Goal: Navigation & Orientation: Find specific page/section

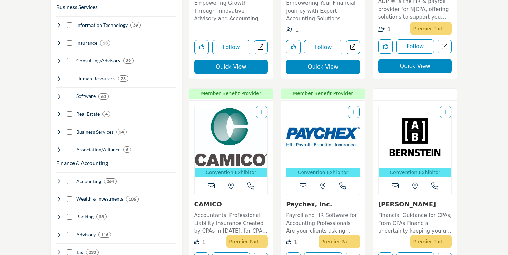
scroll to position [321, 0]
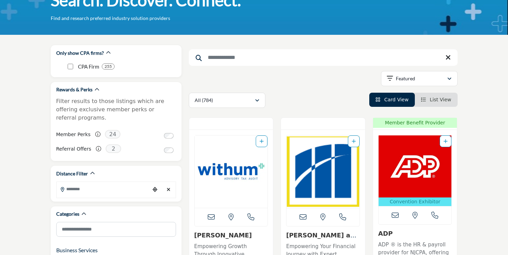
scroll to position [22, 0]
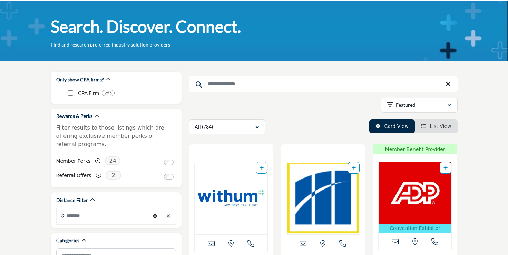
click at [105, 91] on b "255" at bounding box center [107, 93] width 7 height 5
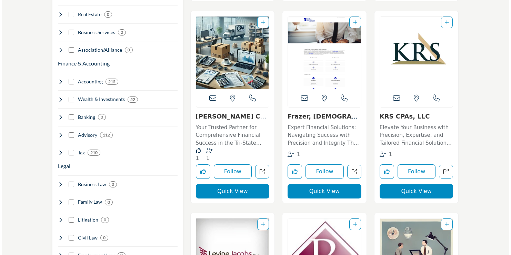
scroll to position [433, 0]
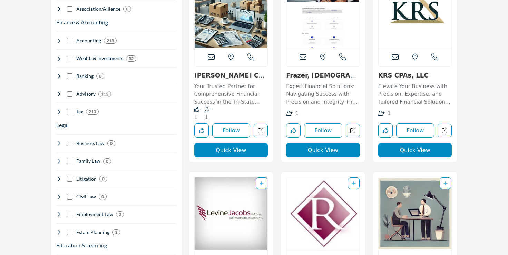
click at [328, 151] on button "Quick View" at bounding box center [323, 150] width 74 height 14
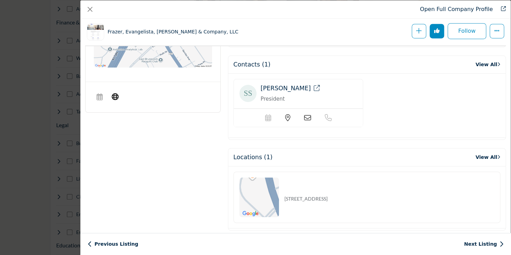
scroll to position [586, 0]
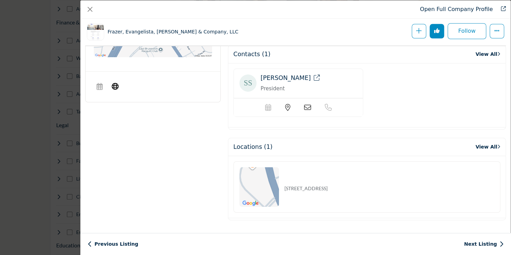
click at [314, 79] on icon "Company Data Modal" at bounding box center [317, 78] width 6 height 6
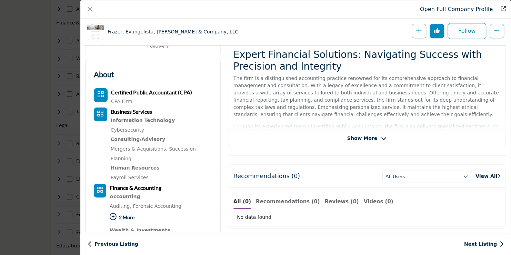
scroll to position [0, 0]
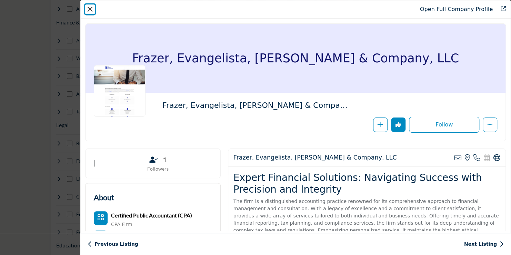
click at [89, 10] on button "Close" at bounding box center [90, 9] width 10 height 10
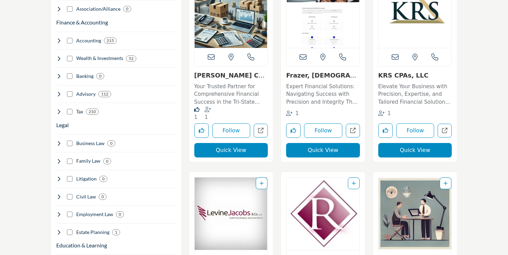
click at [408, 146] on button "Quick View" at bounding box center [415, 150] width 74 height 14
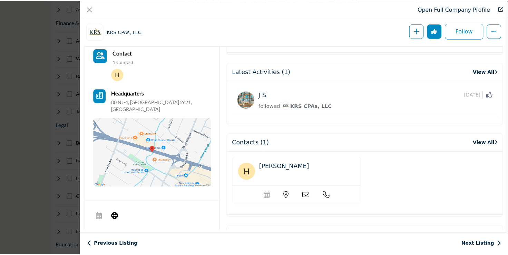
scroll to position [426, 0]
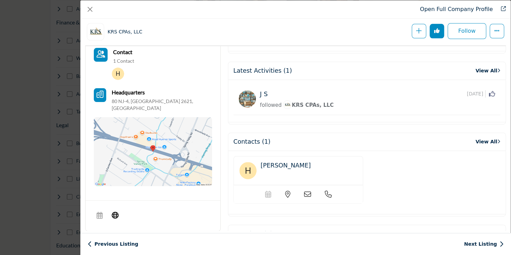
drag, startPoint x: 323, startPoint y: 102, endPoint x: 289, endPoint y: 106, distance: 34.0
click at [289, 106] on div "followed KRS CPAs, LLC" at bounding box center [377, 105] width 235 height 9
copy span "KRS CPAs, LLC"
click at [88, 9] on button "Close" at bounding box center [90, 9] width 10 height 10
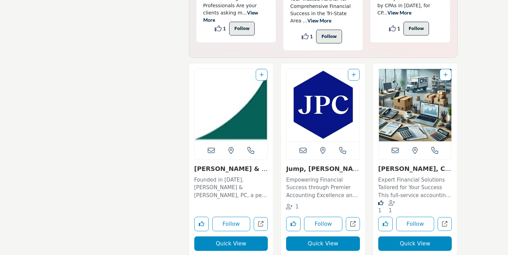
scroll to position [1745, 0]
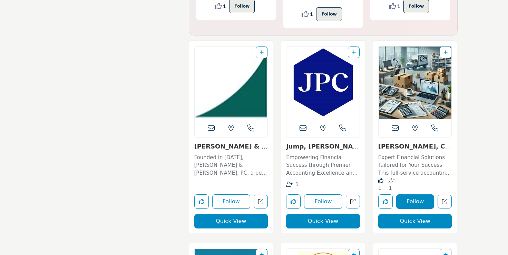
click at [413, 195] on button "Follow" at bounding box center [415, 202] width 38 height 14
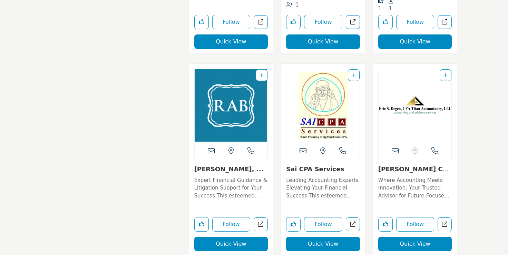
scroll to position [1939, 0]
